Goal: Task Accomplishment & Management: Complete application form

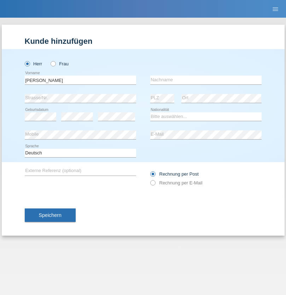
type input "Alessio"
click at [206, 80] on input "text" at bounding box center [205, 80] width 111 height 9
type input "Boss"
select select "CH"
radio input "true"
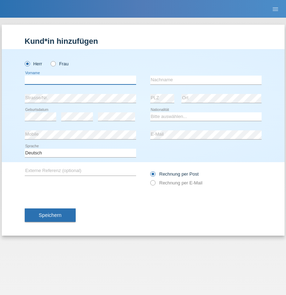
click at [80, 80] on input "text" at bounding box center [80, 80] width 111 height 9
type input "firat"
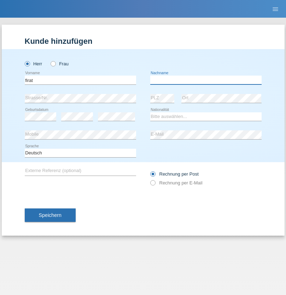
click at [206, 80] on input "text" at bounding box center [205, 80] width 111 height 9
type input "kara"
select select "CH"
radio input "true"
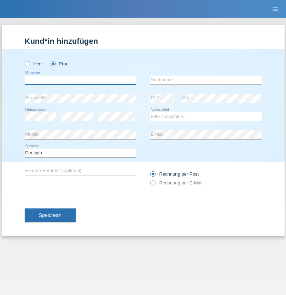
click at [80, 80] on input "text" at bounding box center [80, 80] width 111 height 9
type input "Sabrina"
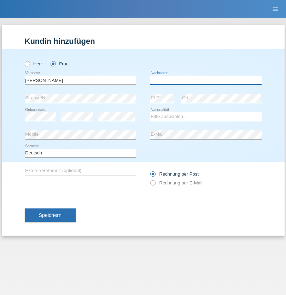
click at [206, 80] on input "text" at bounding box center [205, 80] width 111 height 9
type input "Santos"
select select "PT"
select select "C"
select select "05"
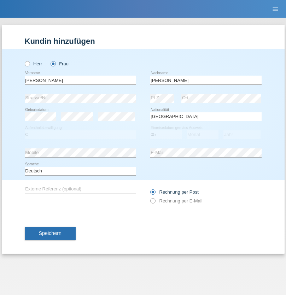
select select "12"
select select "2000"
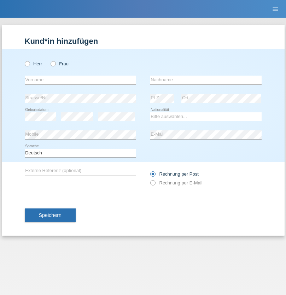
radio input "true"
click at [80, 80] on input "text" at bounding box center [80, 80] width 111 height 9
type input "Anett"
click at [206, 80] on input "text" at bounding box center [205, 80] width 111 height 9
type input "Tanner"
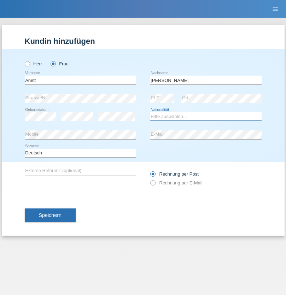
select select "HU"
select select "C"
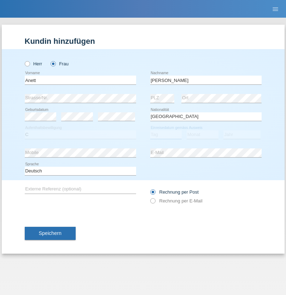
select select "04"
select select "09"
select select "2021"
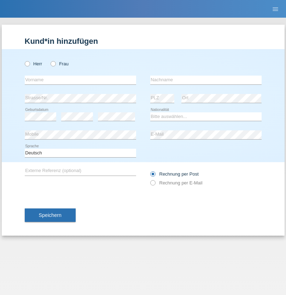
radio input "true"
click at [80, 80] on input "text" at bounding box center [80, 80] width 111 height 9
type input "Tanja"
click at [206, 80] on input "text" at bounding box center [205, 80] width 111 height 9
type input "Hirsiger"
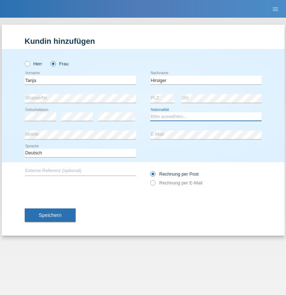
select select "CH"
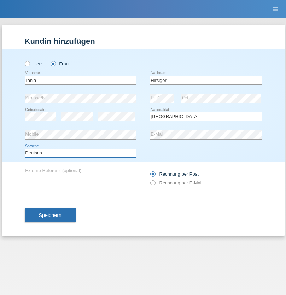
select select "en"
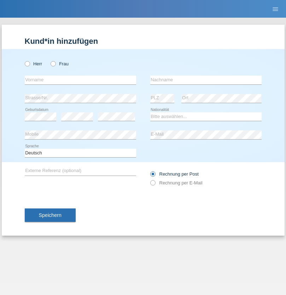
radio input "true"
click at [80, 80] on input "text" at bounding box center [80, 80] width 111 height 9
type input "Ketty"
click at [206, 80] on input "text" at bounding box center [205, 80] width 111 height 9
type input "Kalupnath"
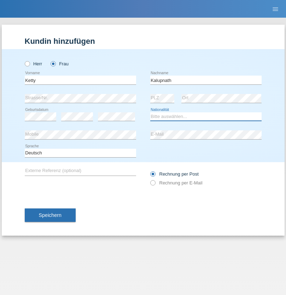
select select "CH"
